Goal: Task Accomplishment & Management: Complete application form

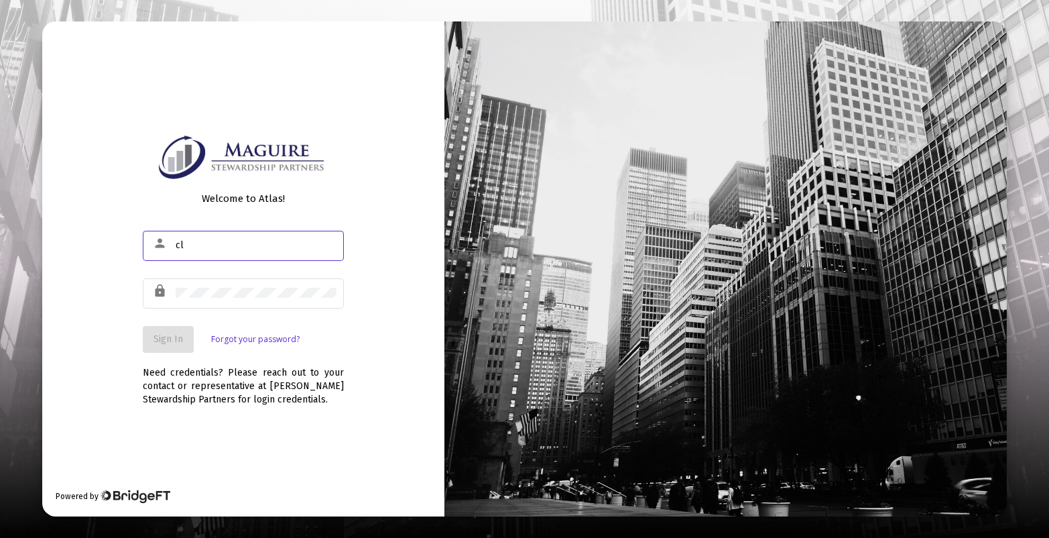
type input "c"
type input "[PERSON_NAME][EMAIL_ADDRESS][DOMAIN_NAME]"
click at [189, 282] on div at bounding box center [256, 292] width 161 height 33
click at [171, 338] on span "Sign In" at bounding box center [169, 338] width 30 height 11
type input "[PERSON_NAME][EMAIL_ADDRESS][DOMAIN_NAME]"
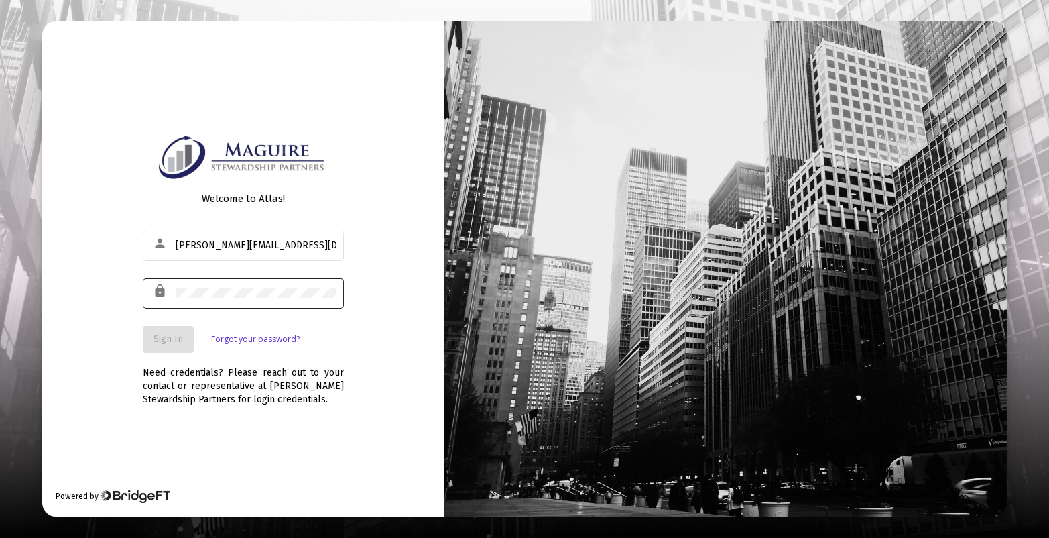
click at [178, 281] on div at bounding box center [256, 292] width 161 height 33
click at [167, 343] on span "Sign In" at bounding box center [169, 338] width 30 height 11
